Goal: Task Accomplishment & Management: Manage account settings

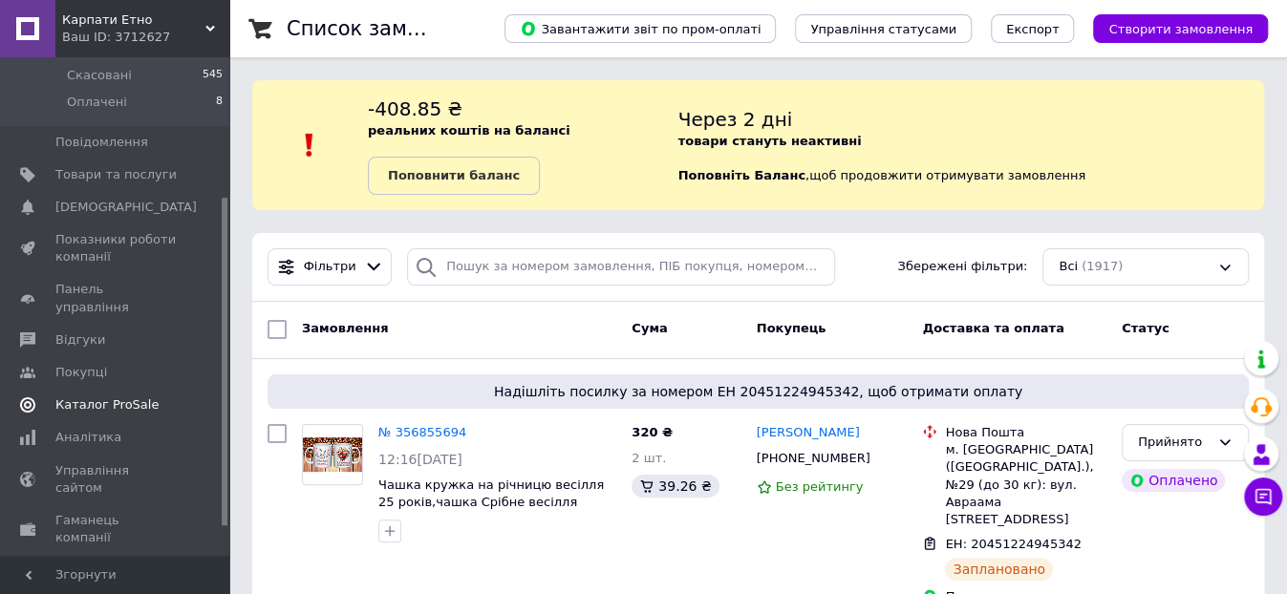
scroll to position [256, 0]
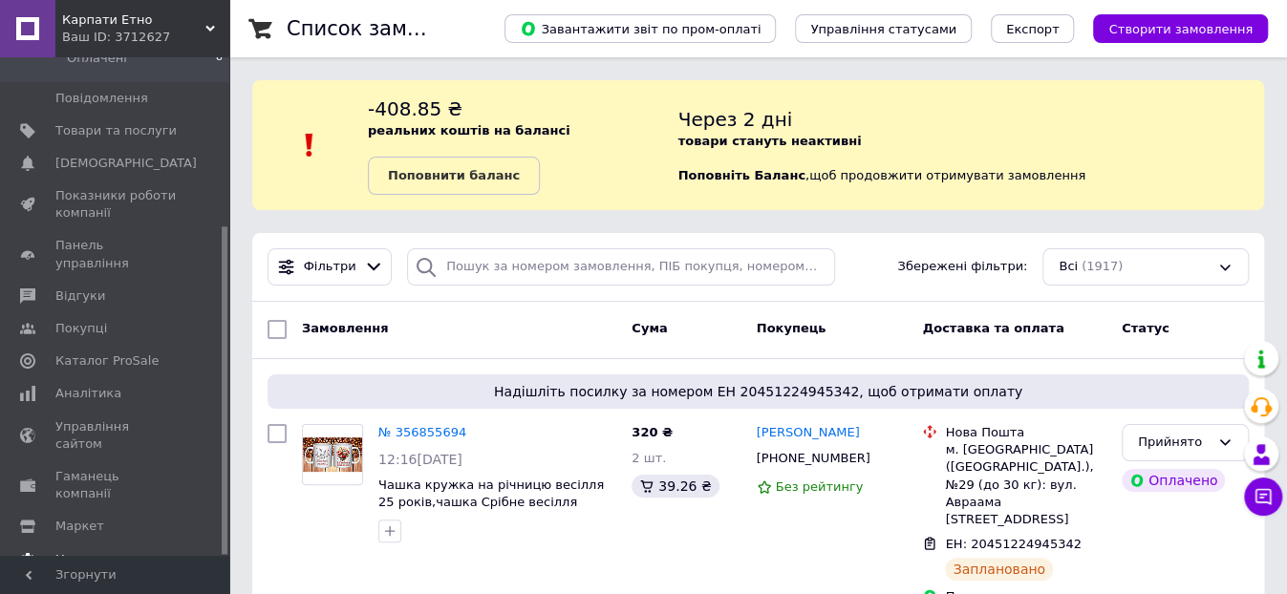
click at [105, 551] on span "Налаштування" at bounding box center [103, 559] width 97 height 17
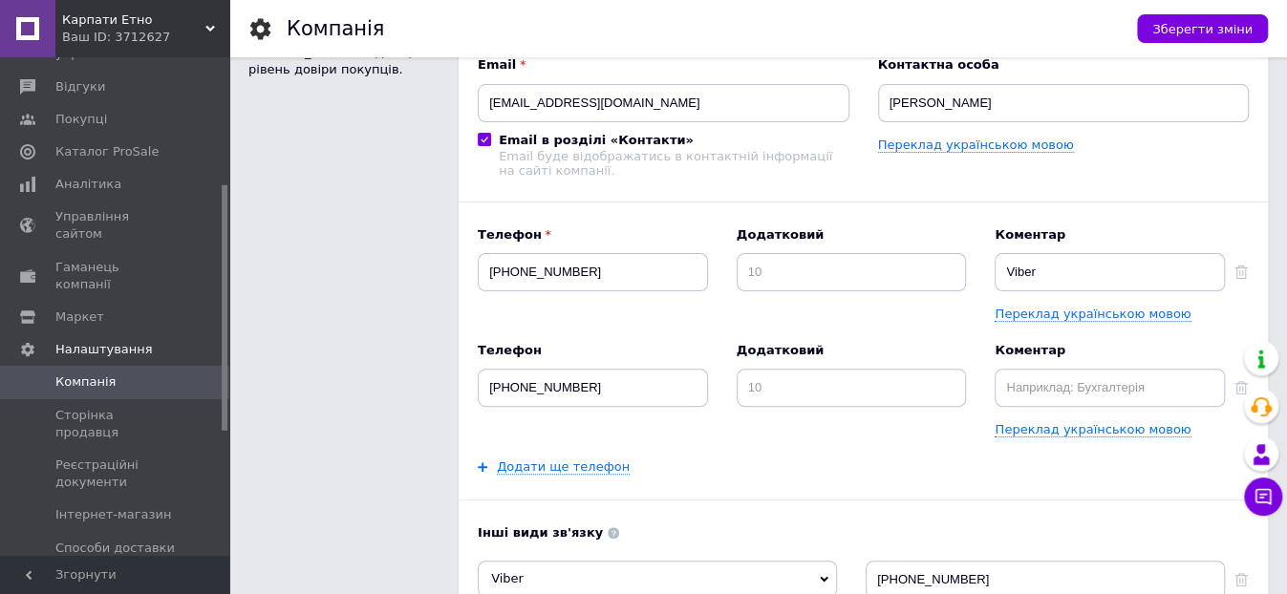
scroll to position [212, 0]
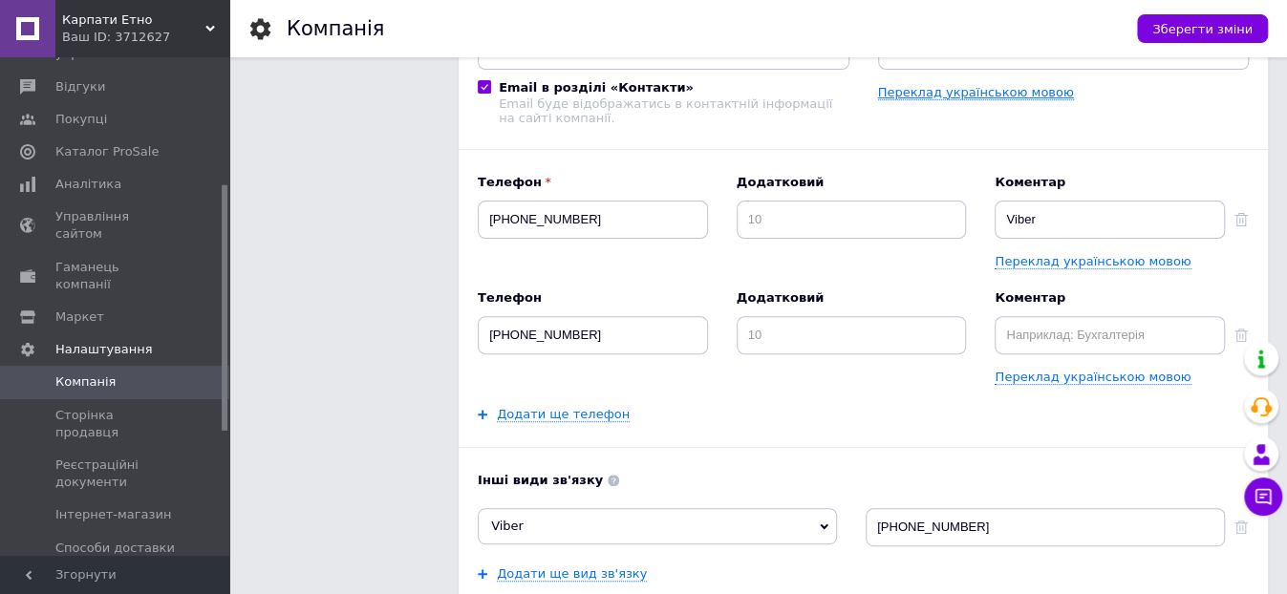
click at [977, 89] on link "Переклад українською мовою" at bounding box center [976, 92] width 196 height 15
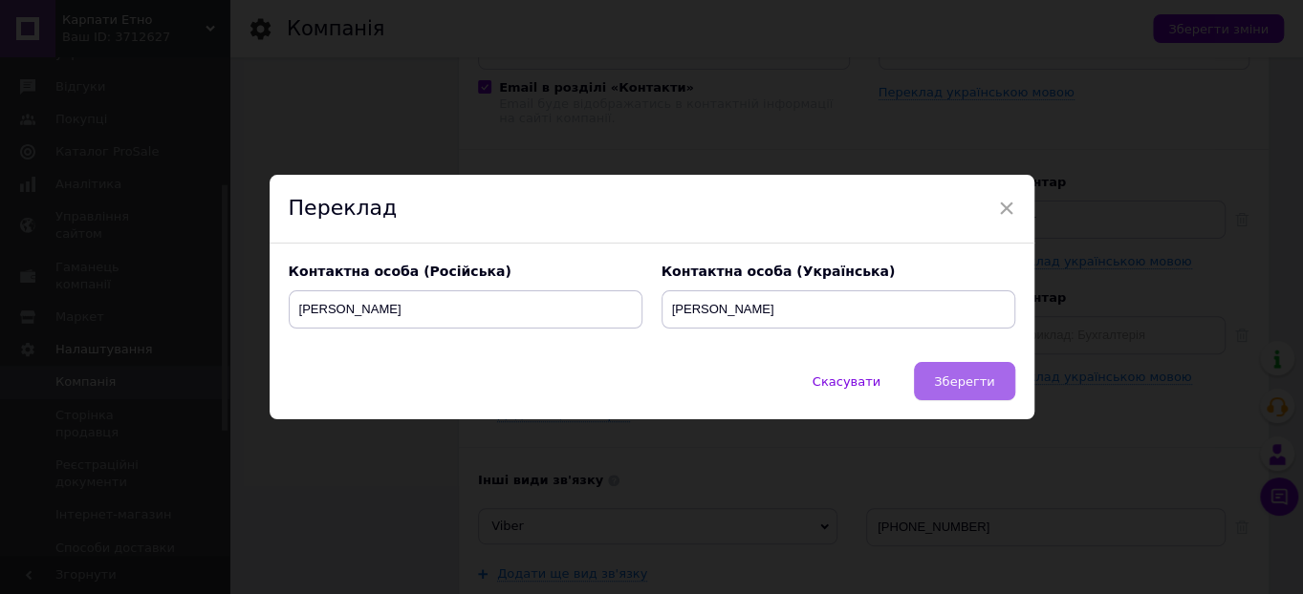
click at [943, 384] on span "Зберегти" at bounding box center [964, 382] width 60 height 14
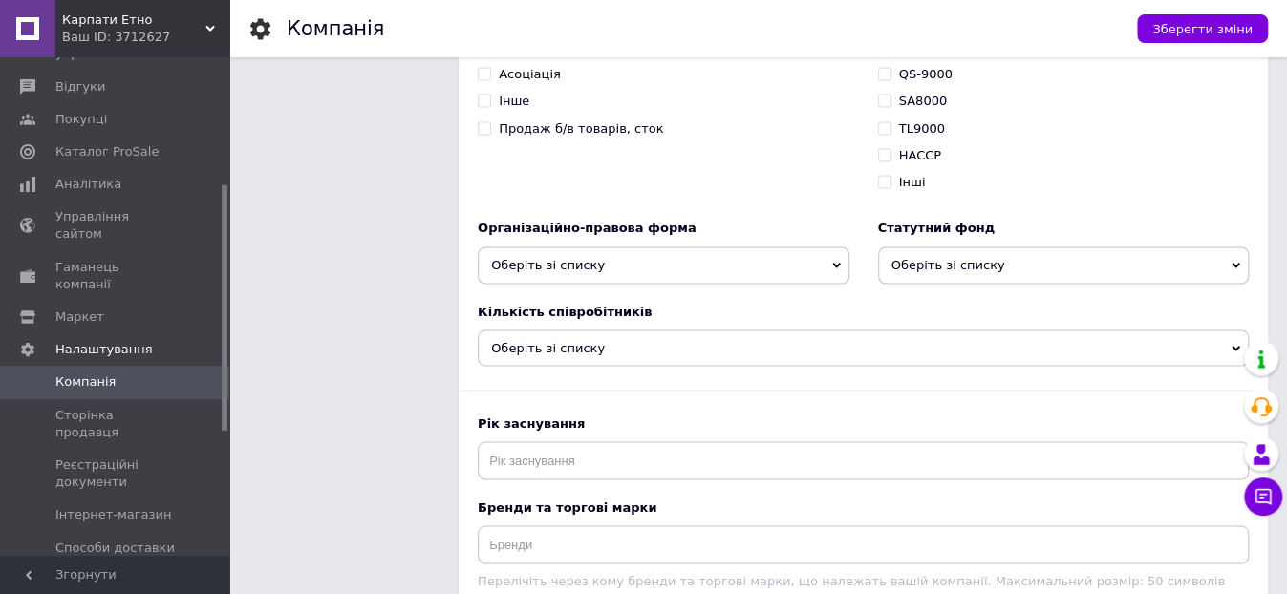
scroll to position [1698, 0]
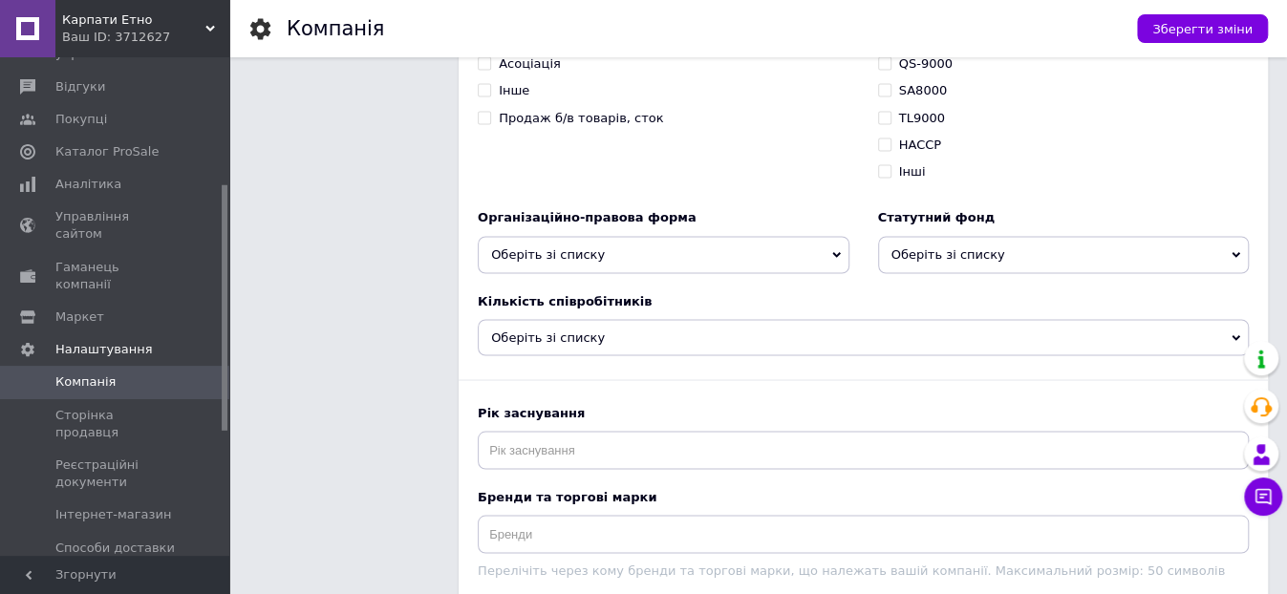
click at [835, 252] on icon at bounding box center [836, 255] width 9 height 6
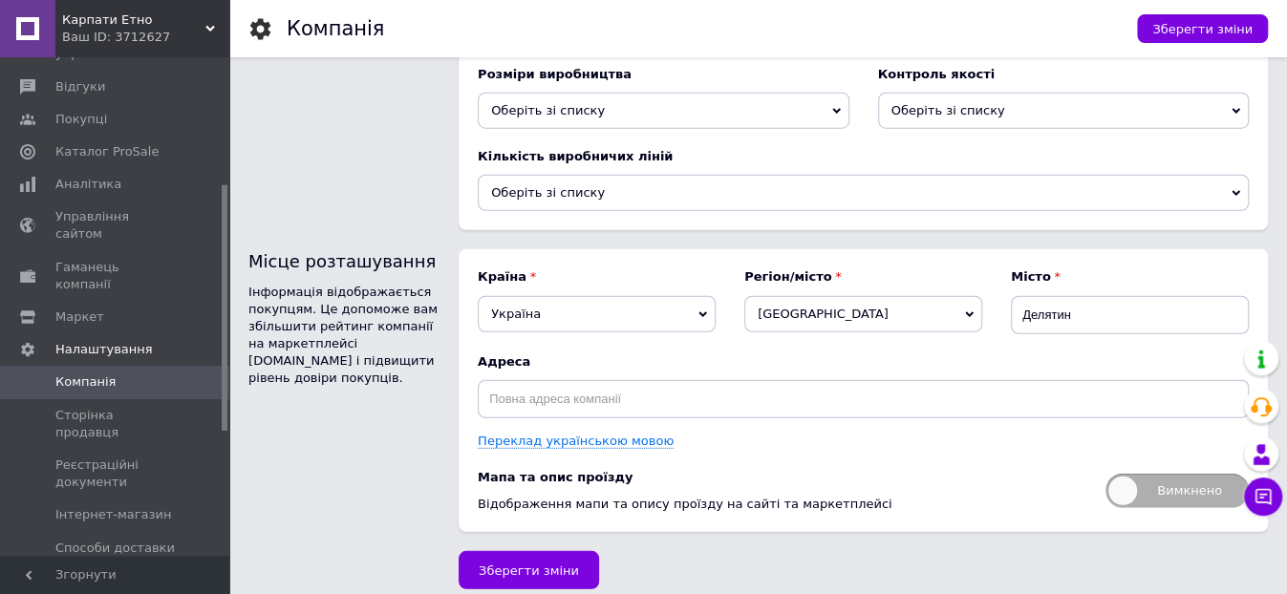
scroll to position [2638, 0]
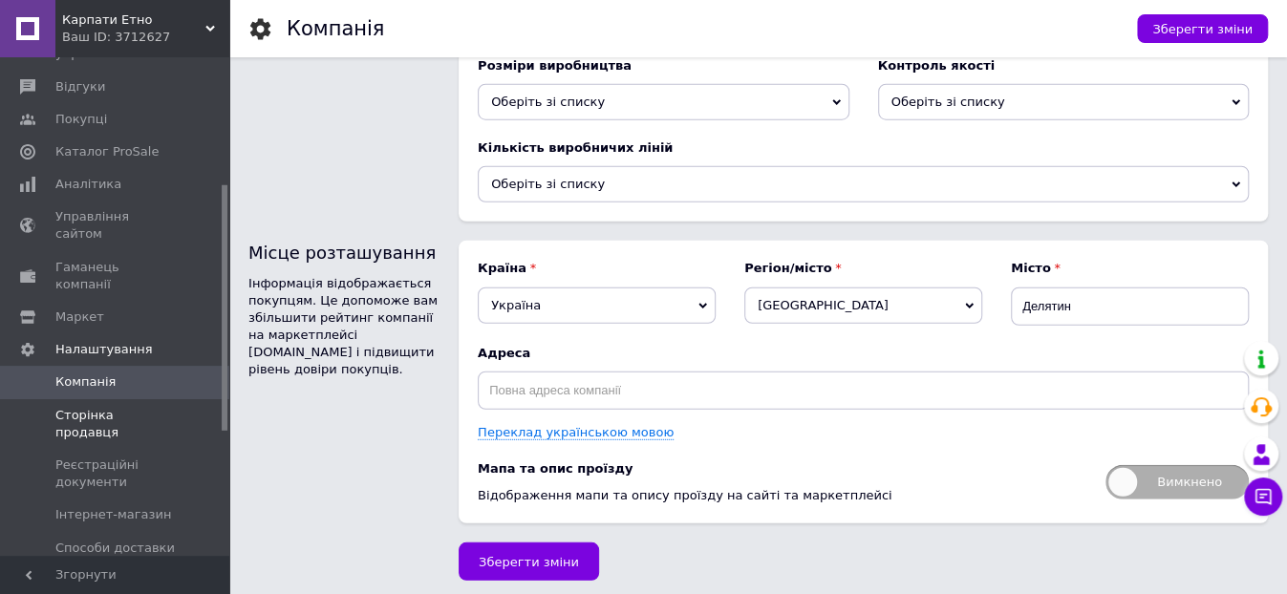
click at [134, 407] on span "Сторінка продавця" at bounding box center [115, 424] width 121 height 34
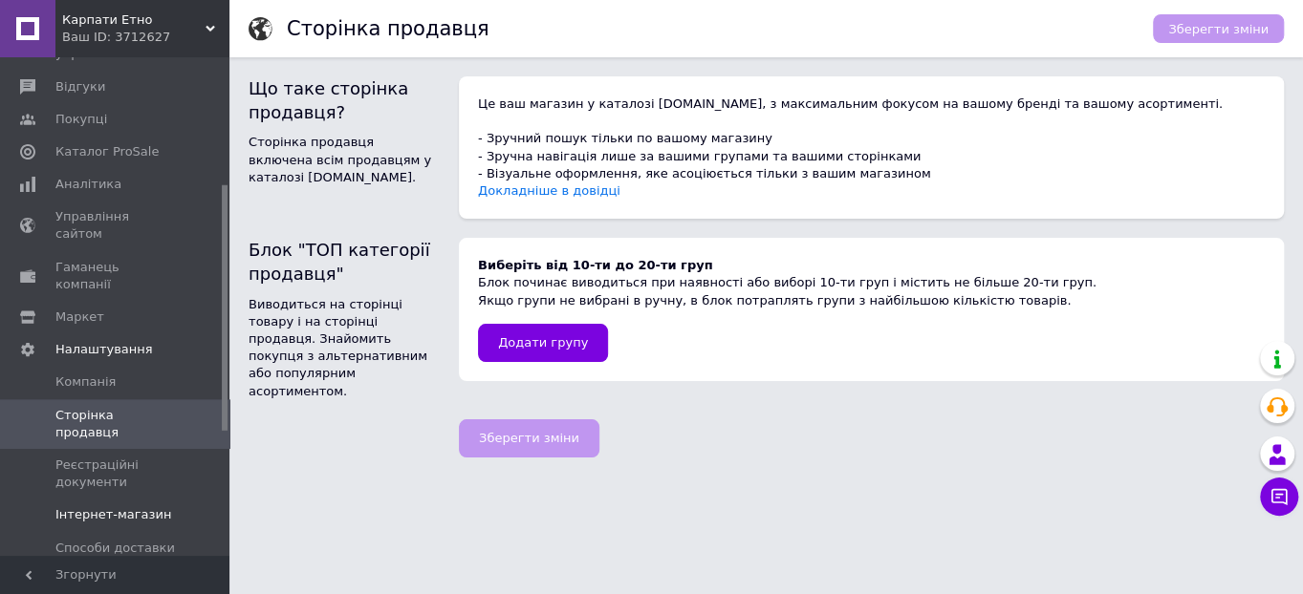
click at [140, 507] on span "Інтернет-магазин" at bounding box center [113, 515] width 116 height 17
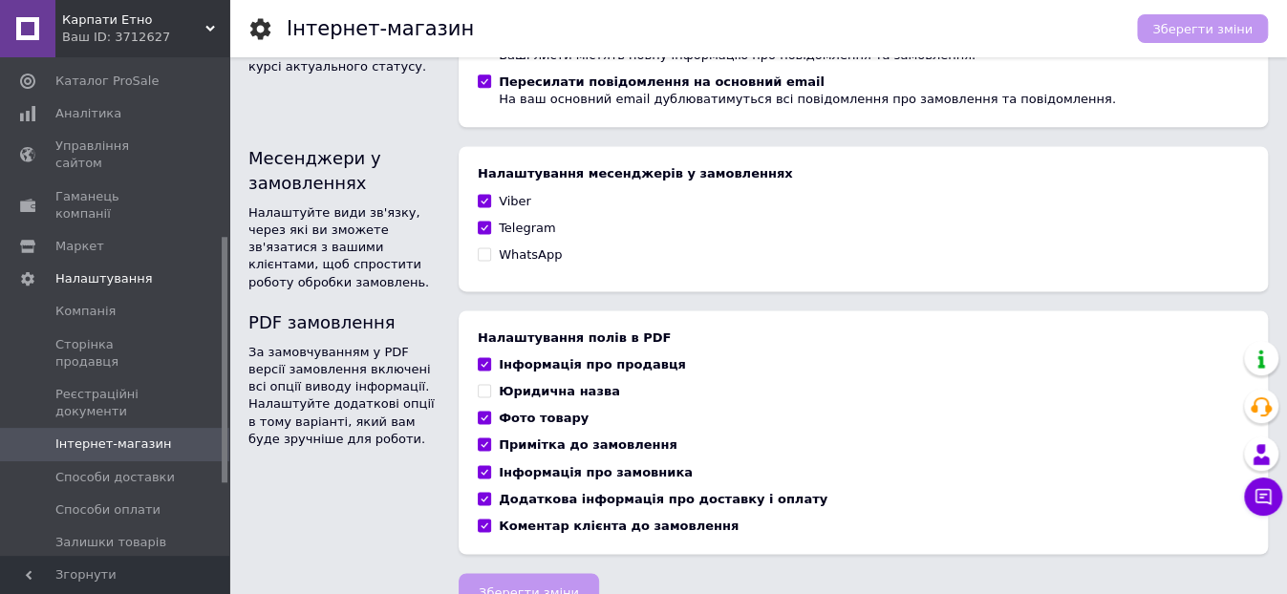
scroll to position [362, 0]
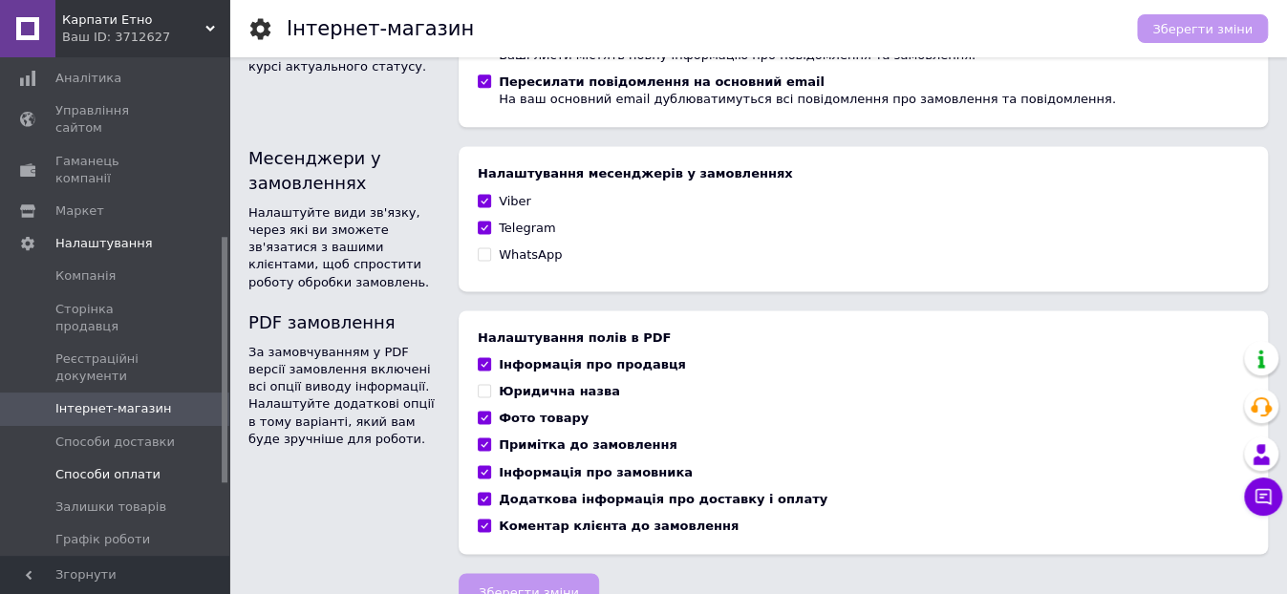
click at [108, 466] on span "Способи оплати" at bounding box center [107, 474] width 105 height 17
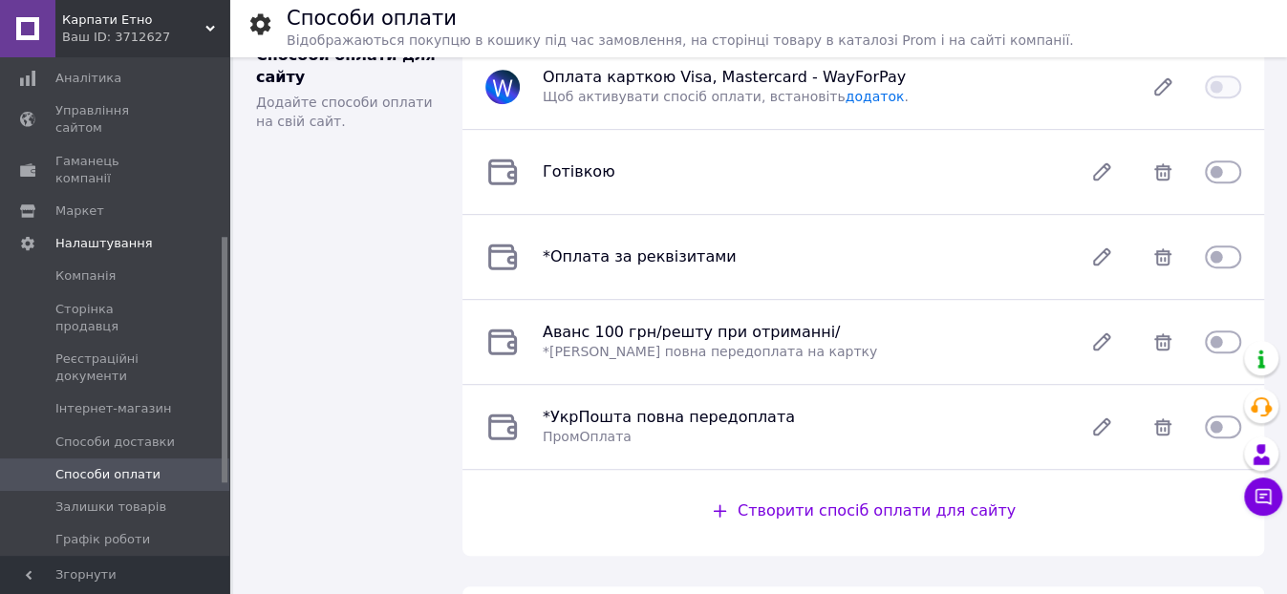
scroll to position [424, 0]
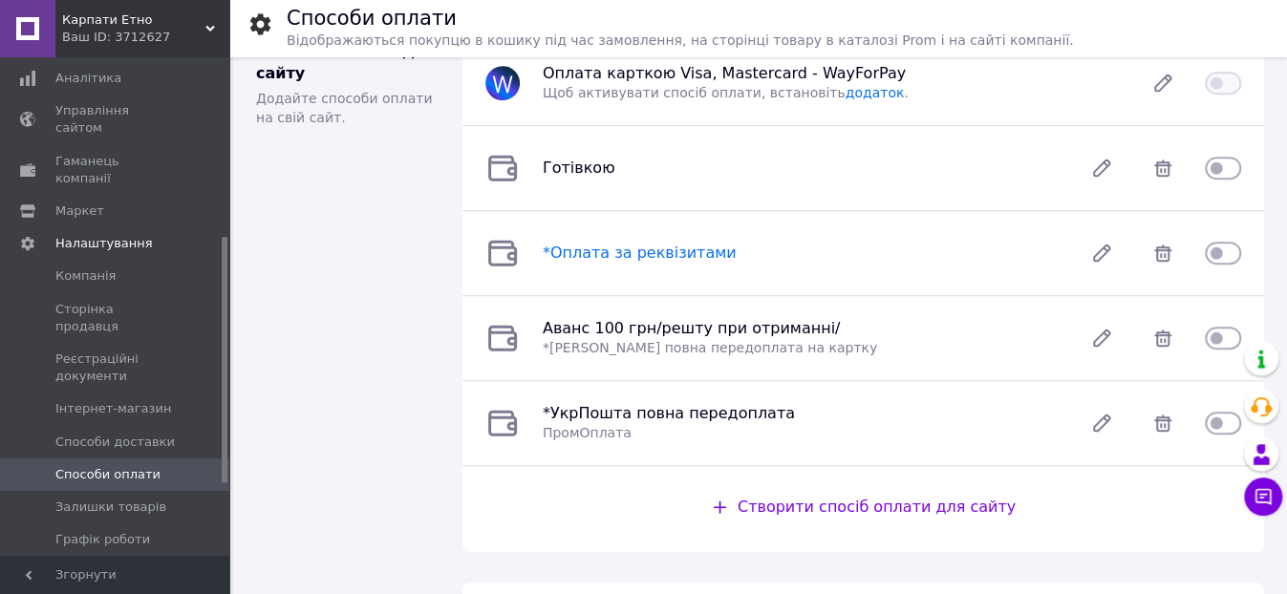
click at [610, 257] on span "*Оплата за реквізитами" at bounding box center [640, 253] width 194 height 18
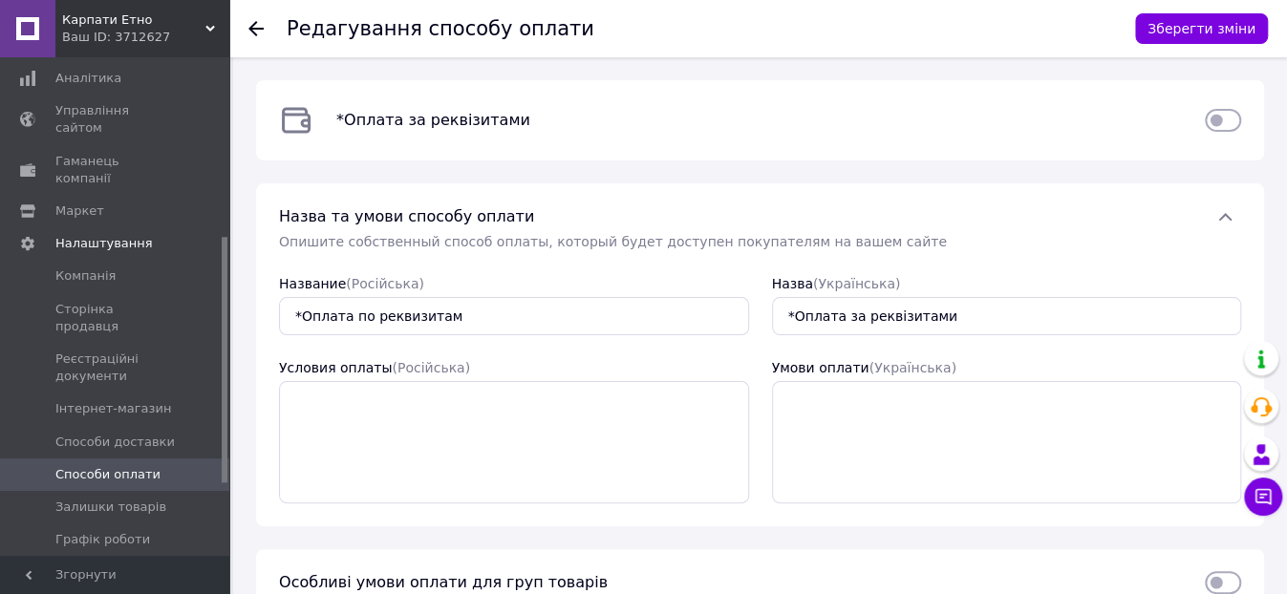
click at [1228, 125] on input "checkbox" at bounding box center [1223, 120] width 36 height 19
click at [1210, 123] on input "checkbox" at bounding box center [1223, 120] width 36 height 19
checkbox input "false"
click at [134, 499] on span "Залишки товарів" at bounding box center [110, 507] width 111 height 17
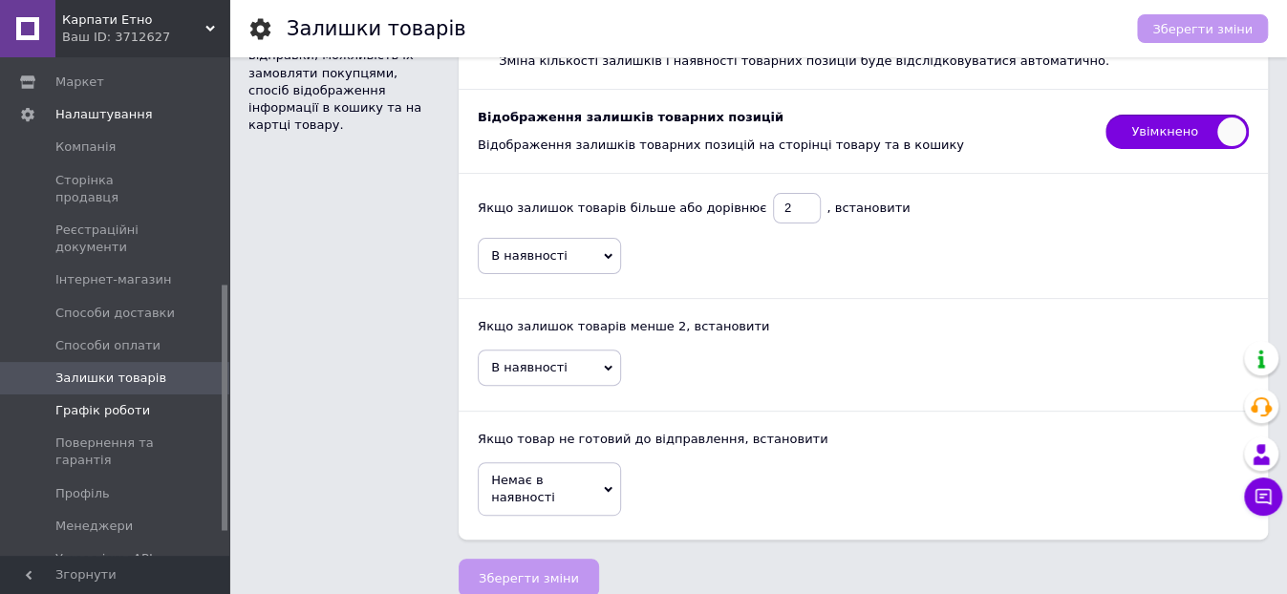
scroll to position [508, 0]
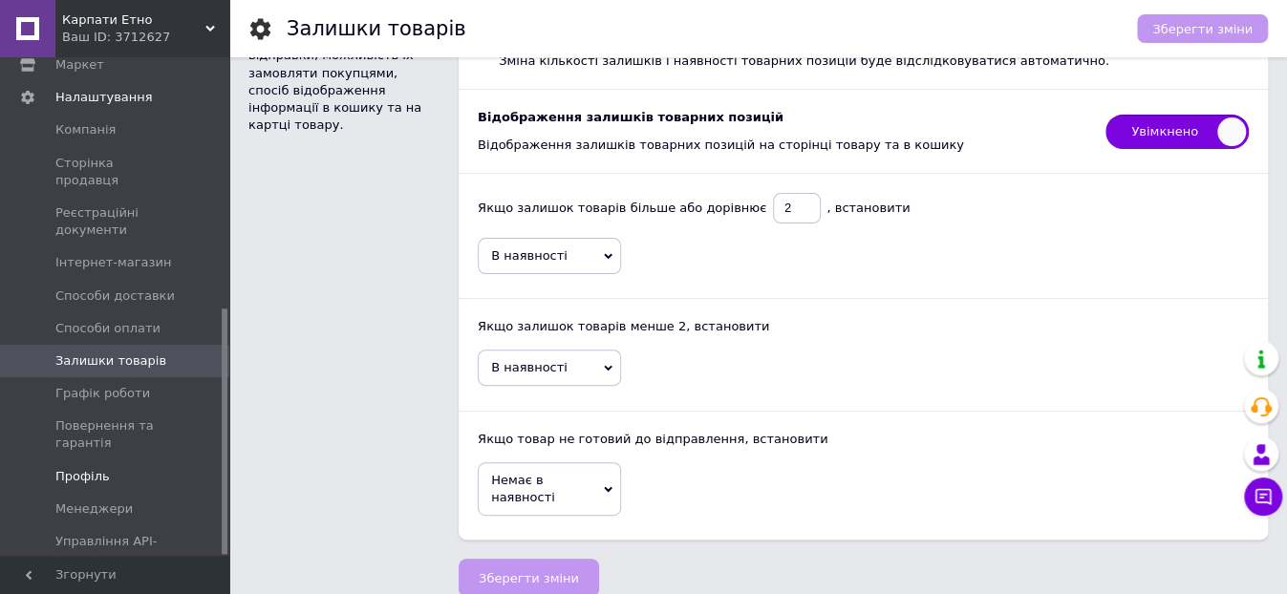
click at [88, 461] on link "Профіль" at bounding box center [117, 477] width 234 height 32
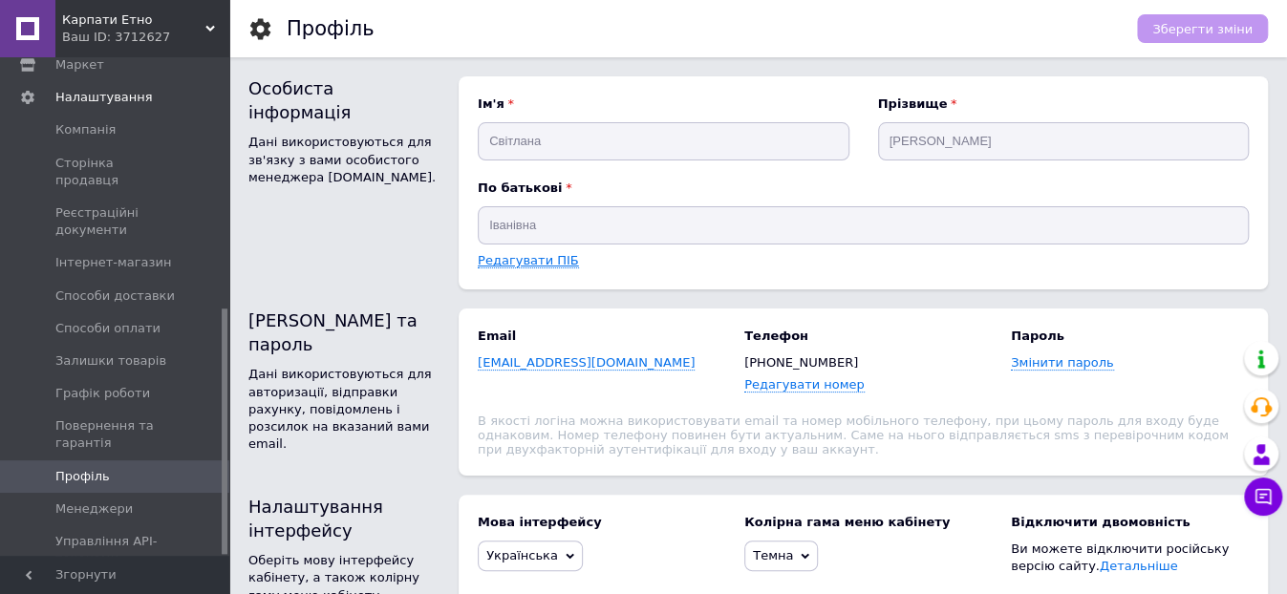
click at [514, 260] on link "Редагувати ПІБ" at bounding box center [528, 260] width 101 height 15
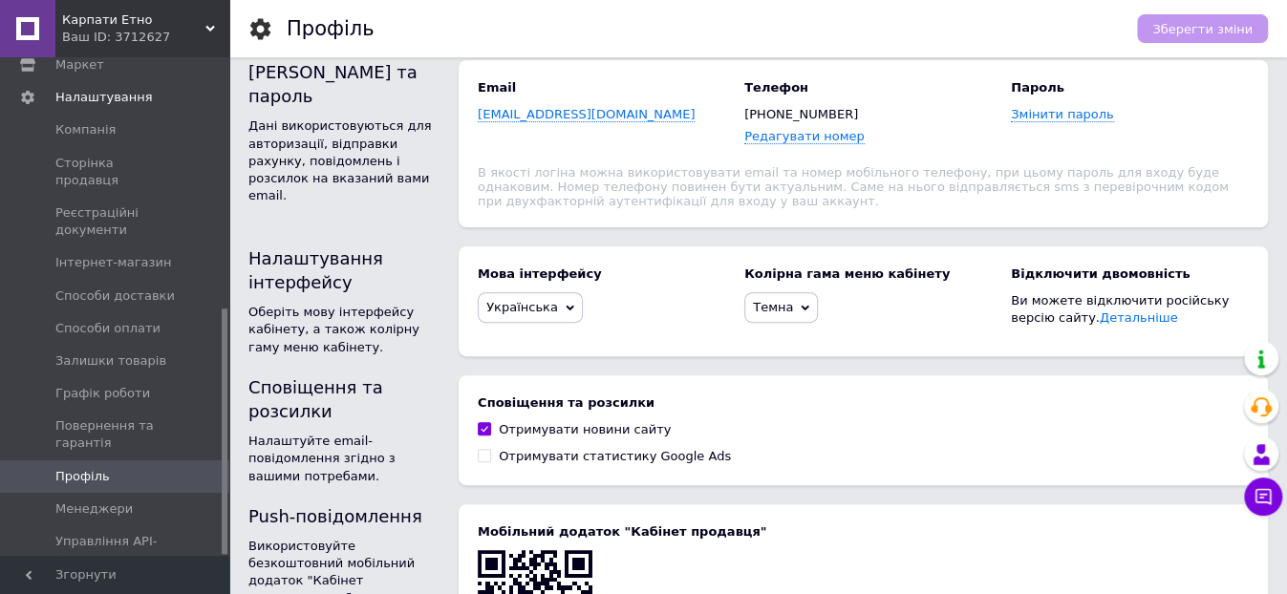
scroll to position [318, 0]
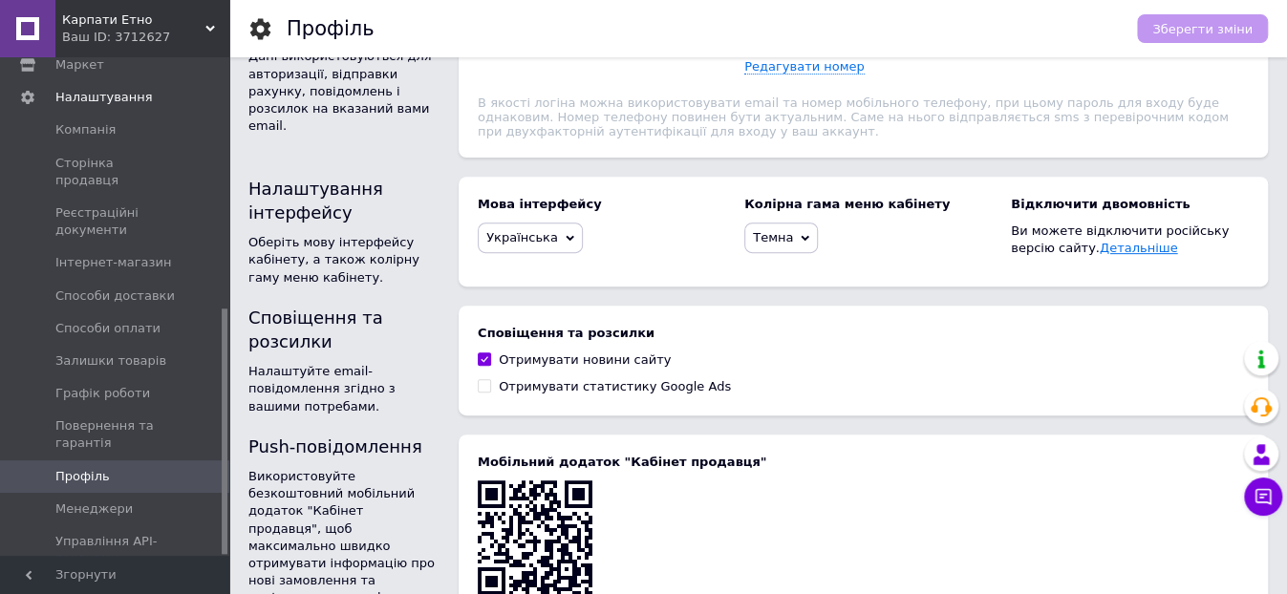
click at [1100, 255] on link "Детальніше" at bounding box center [1139, 248] width 78 height 14
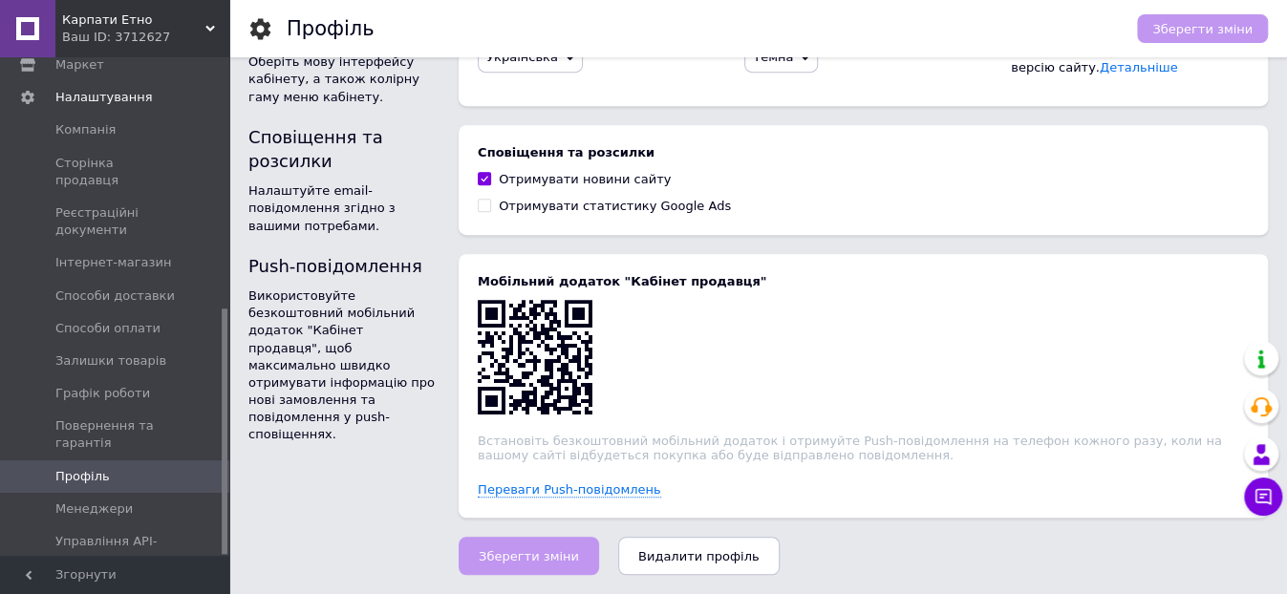
scroll to position [511, 0]
